Goal: Task Accomplishment & Management: Use online tool/utility

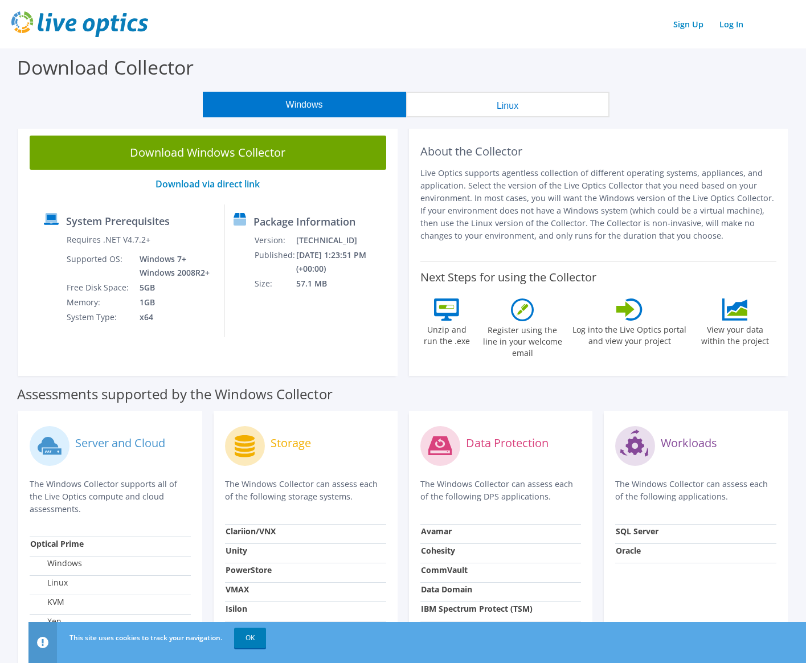
drag, startPoint x: 224, startPoint y: 150, endPoint x: 528, endPoint y: 200, distance: 307.7
click at [528, 200] on p "Live Optics supports agentless collection of different operating systems, appli…" at bounding box center [598, 204] width 357 height 75
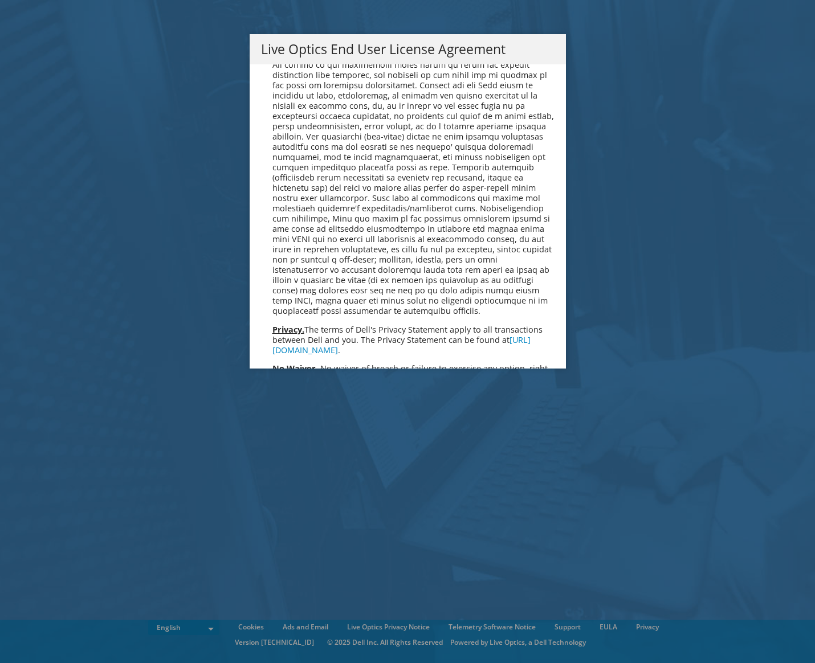
scroll to position [4307, 0]
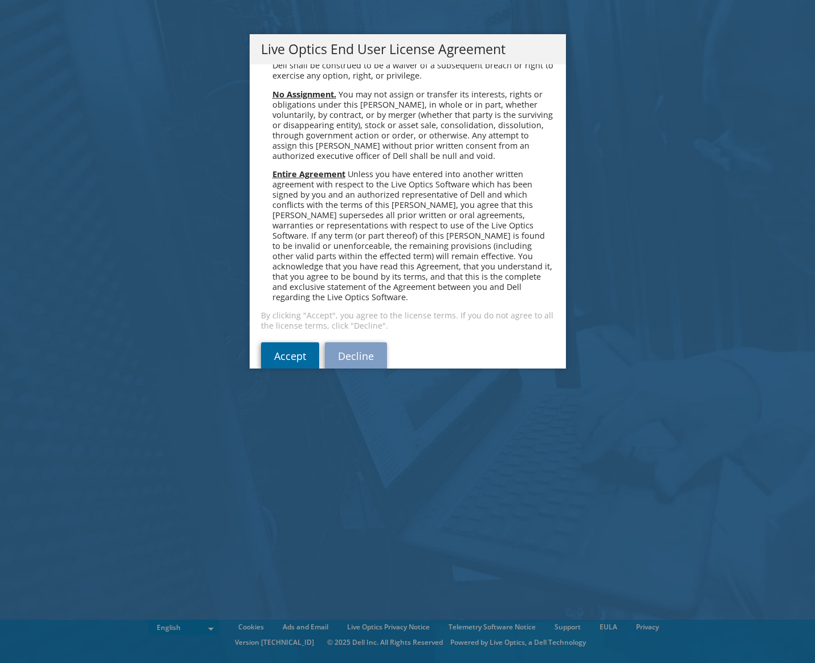
click at [261, 342] on link "Accept" at bounding box center [290, 355] width 58 height 27
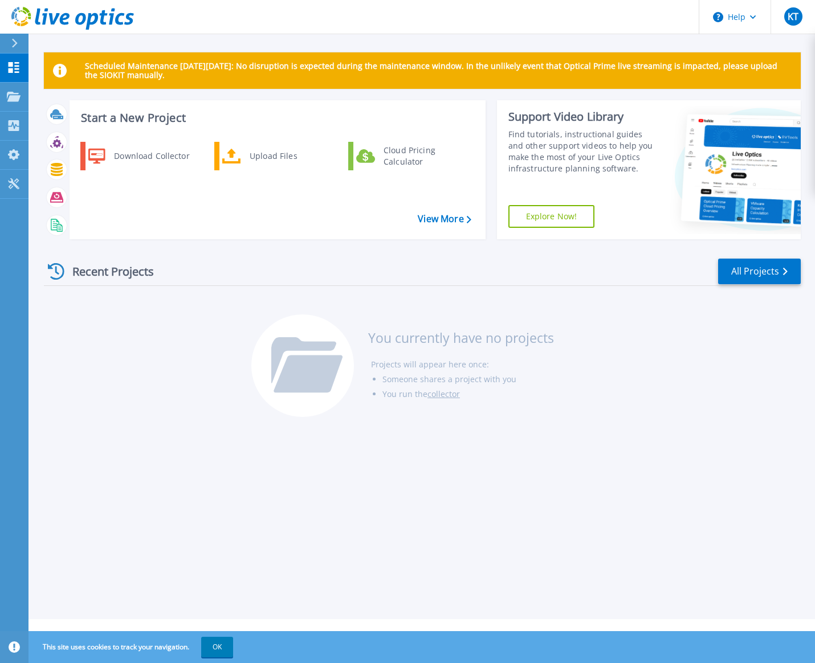
click at [23, 43] on div at bounding box center [19, 43] width 18 height 19
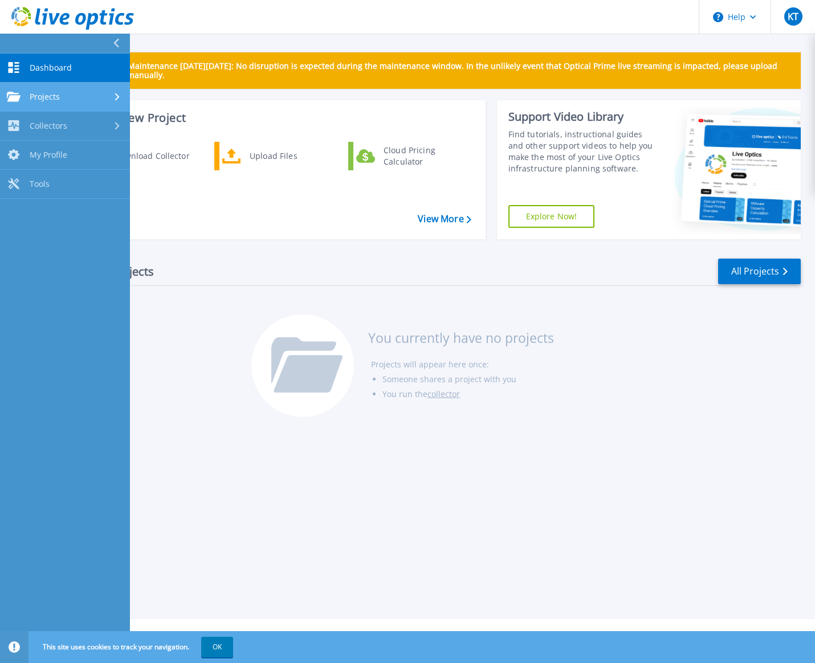
click at [65, 96] on div "Projects" at bounding box center [65, 97] width 116 height 10
click at [65, 95] on div "Projects" at bounding box center [65, 97] width 116 height 10
click at [68, 124] on div "Collectors" at bounding box center [65, 125] width 116 height 11
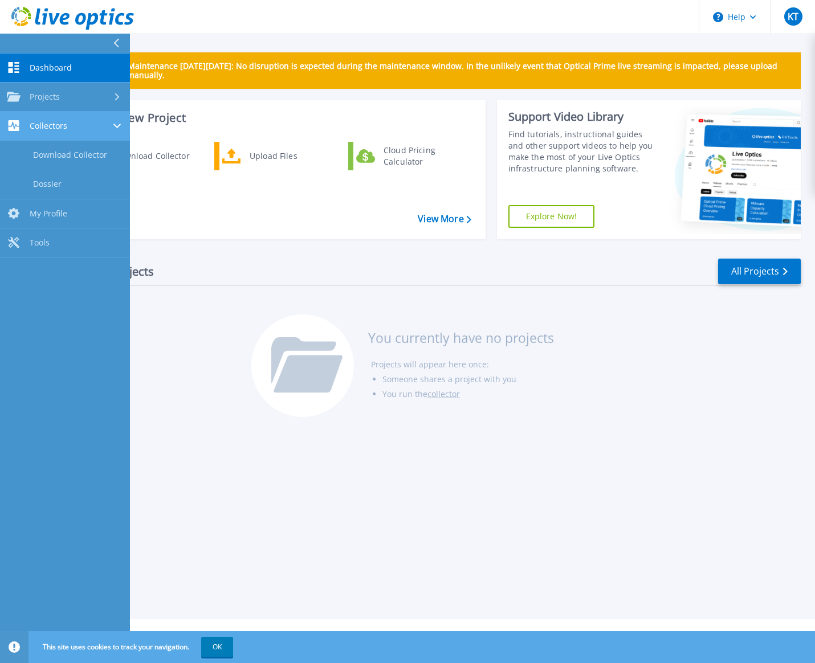
click at [68, 124] on div "Collectors" at bounding box center [65, 125] width 116 height 11
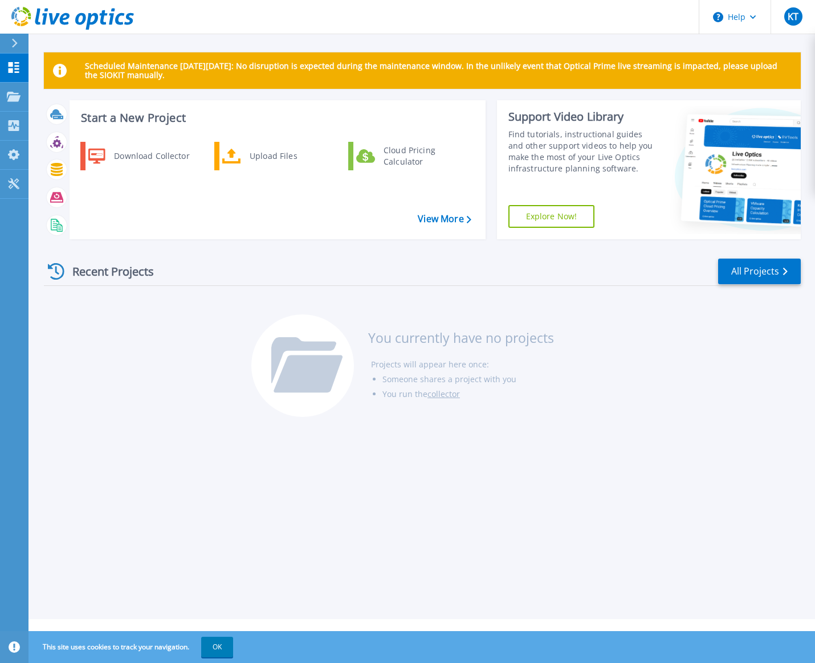
click at [293, 272] on div "Recent Projects All Projects" at bounding box center [422, 271] width 756 height 28
click at [750, 15] on icon at bounding box center [753, 17] width 6 height 4
click at [795, 14] on span "KT" at bounding box center [792, 16] width 11 height 9
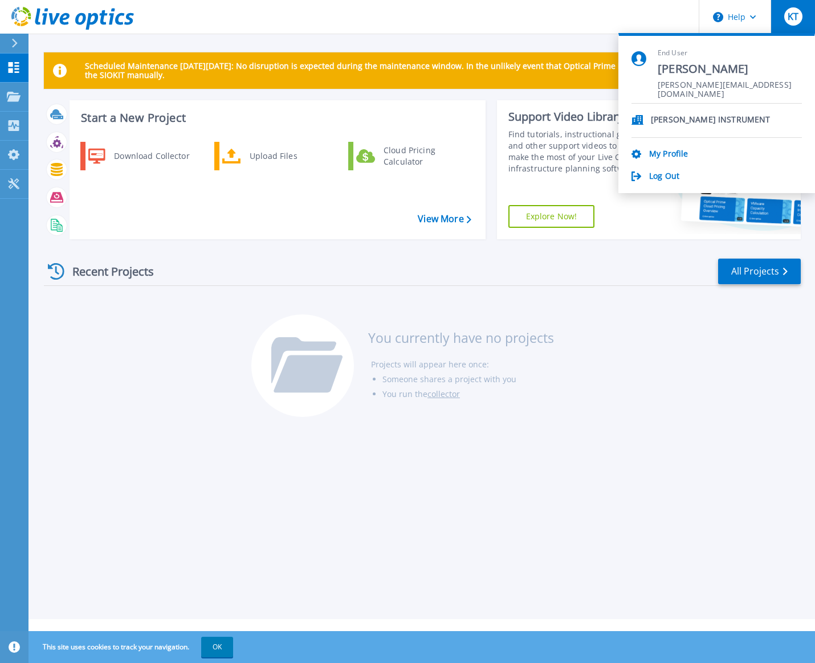
click at [574, 23] on header "Help KT End User Kyle Tate kyle@firethornetech.com THOMAS INSTRUMENT My Profile…" at bounding box center [407, 17] width 815 height 34
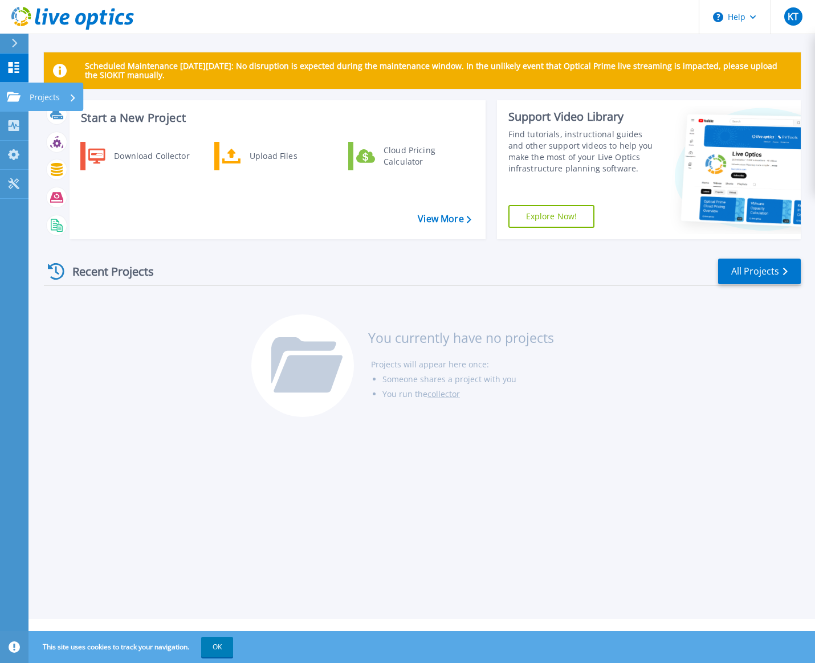
click at [21, 92] on div "Projects" at bounding box center [33, 97] width 53 height 10
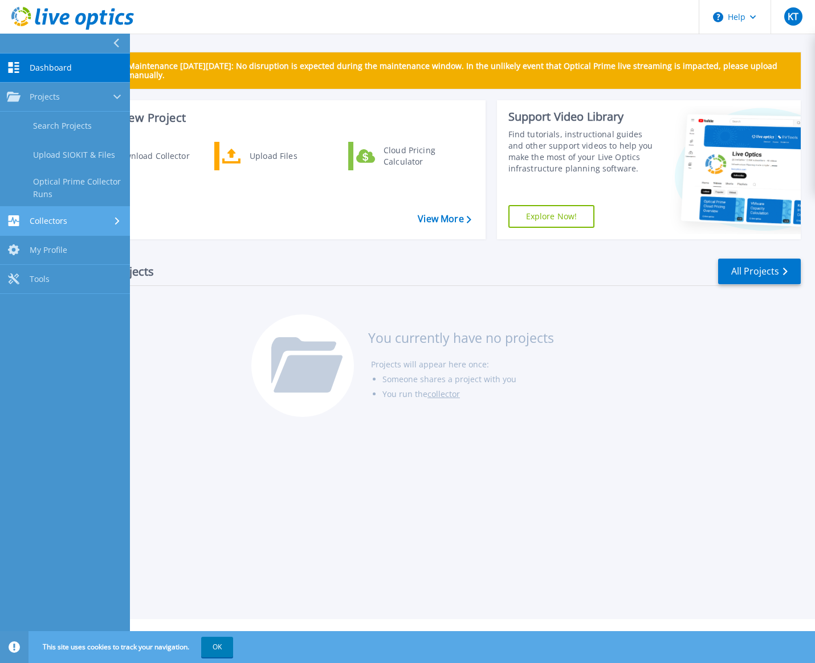
click at [62, 215] on link "Collectors Collectors" at bounding box center [65, 221] width 130 height 29
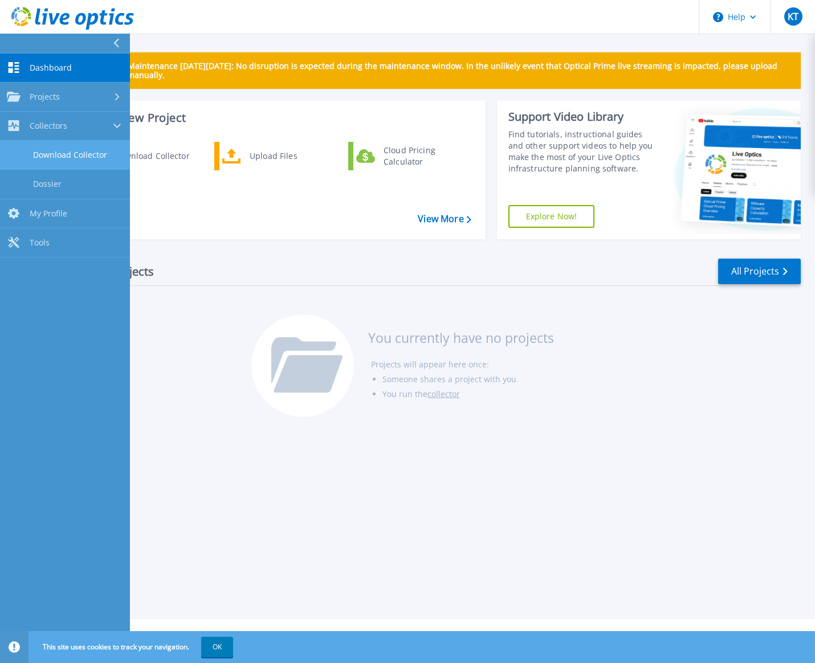
click at [79, 152] on link "Download Collector" at bounding box center [65, 155] width 130 height 29
